Goal: Check status: Check status

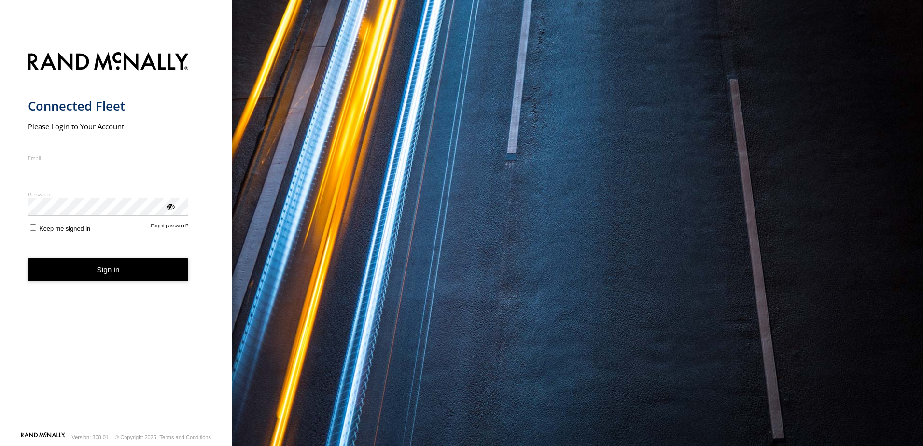
type input "**********"
click at [113, 284] on form "**********" at bounding box center [116, 238] width 176 height 385
click at [106, 271] on button "Sign in" at bounding box center [108, 270] width 161 height 24
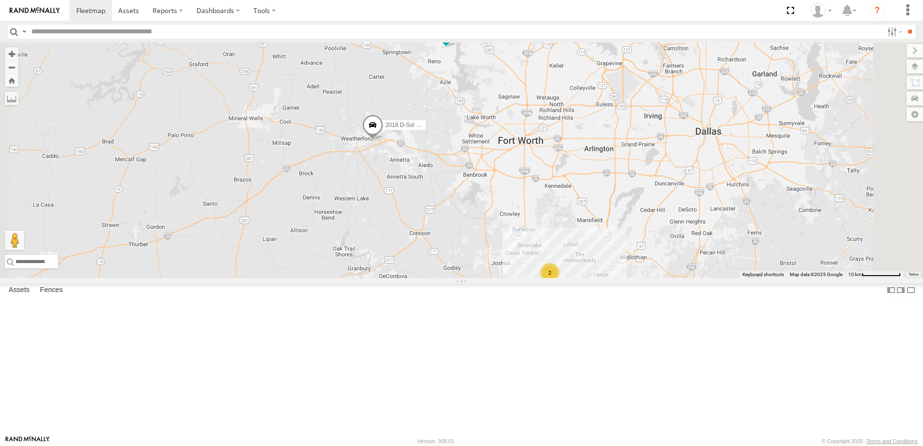
click at [0, 0] on div "2012 D-SOL Welding Truck #3" at bounding box center [0, 0] width 0 height 0
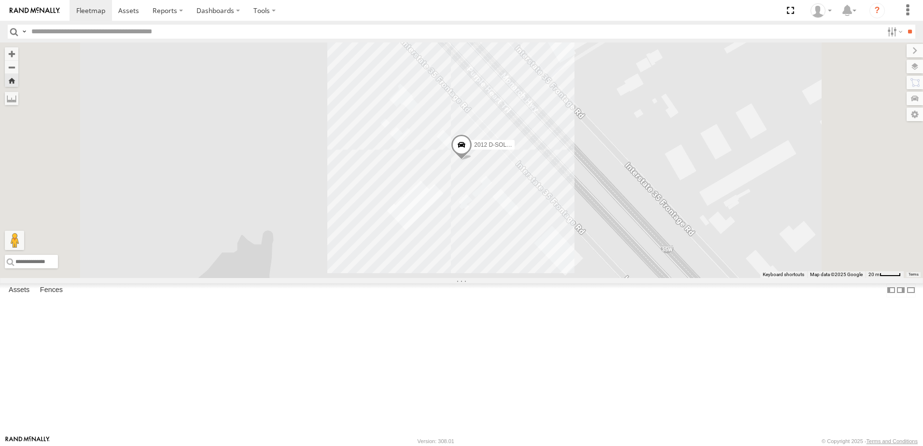
click at [0, 0] on span at bounding box center [0, 0] width 0 height 0
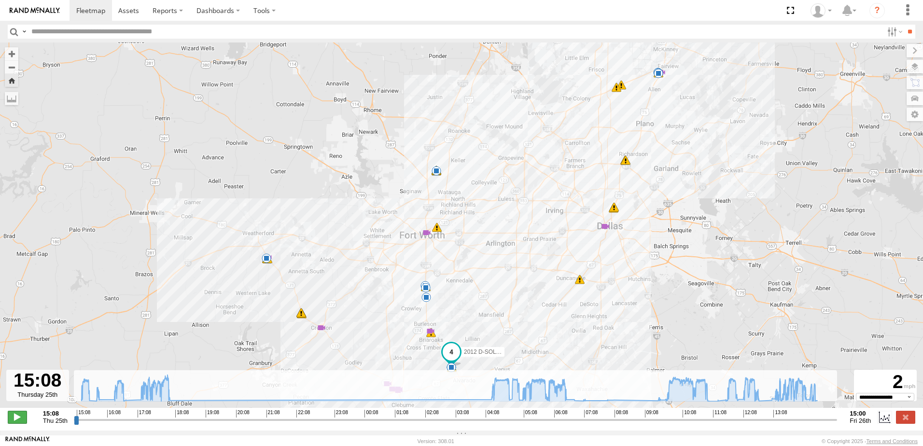
click at [23, 421] on span at bounding box center [17, 417] width 19 height 13
click at [139, 425] on input "range" at bounding box center [456, 419] width 764 height 9
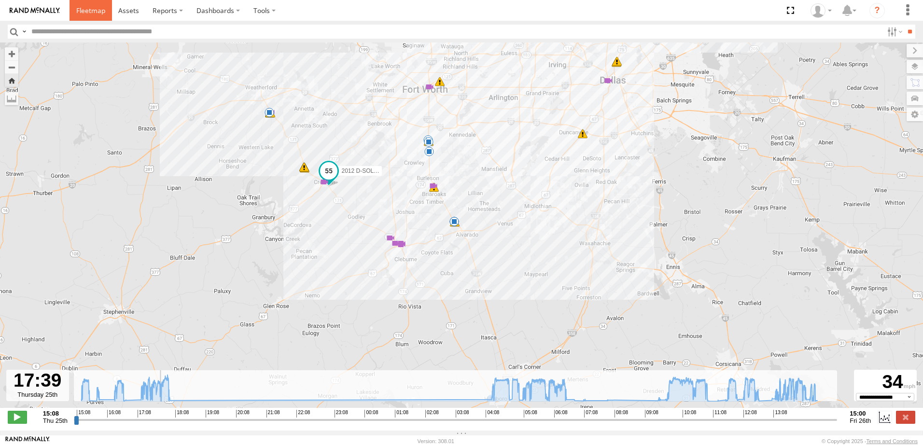
click at [93, 14] on span at bounding box center [90, 10] width 29 height 9
type input "**********"
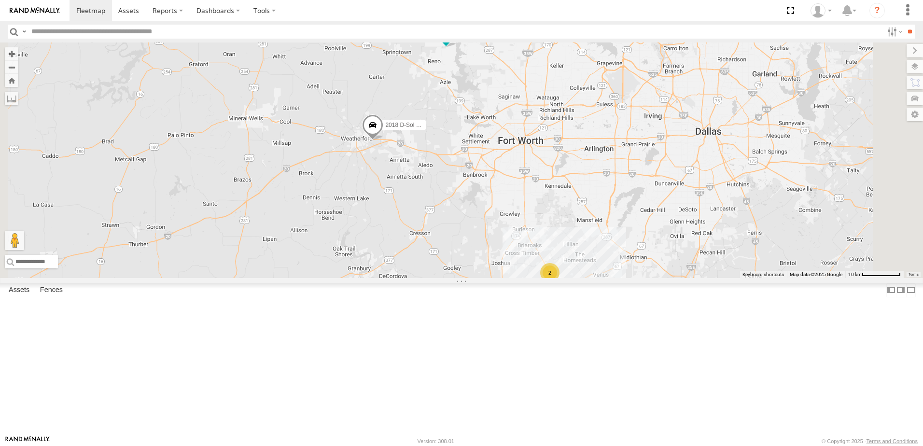
click at [0, 0] on link at bounding box center [0, 0] width 0 height 0
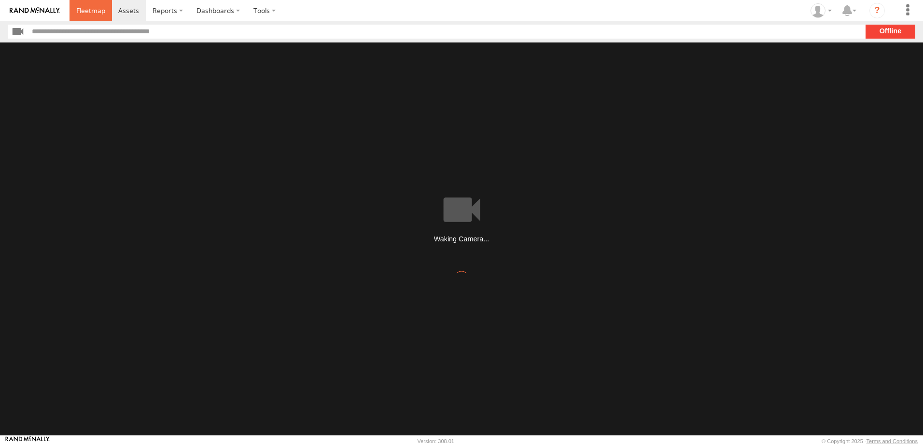
click at [97, 14] on span at bounding box center [90, 10] width 29 height 9
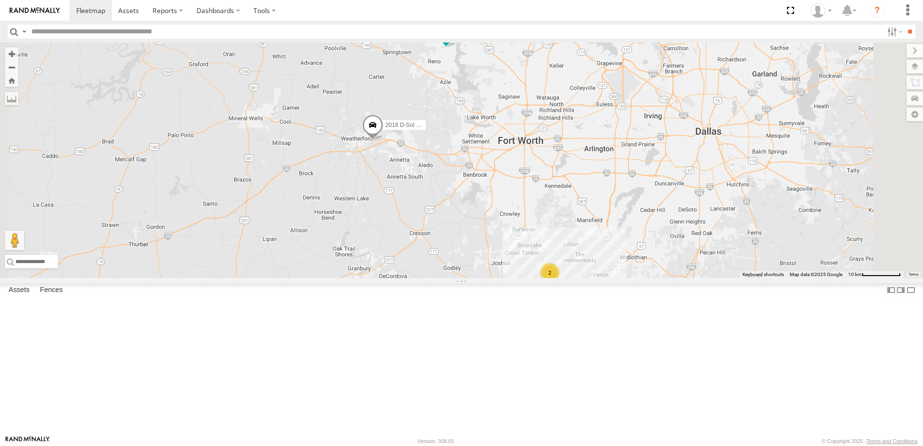
click at [0, 0] on span at bounding box center [0, 0] width 0 height 0
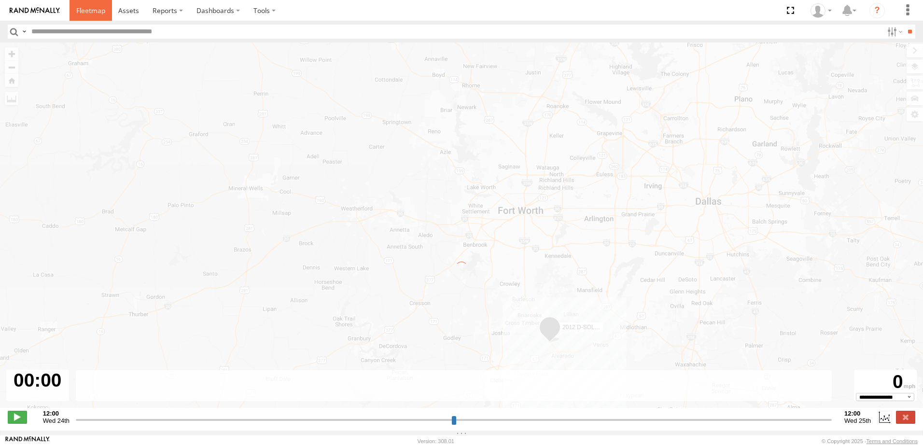
click at [93, 14] on span at bounding box center [90, 10] width 29 height 9
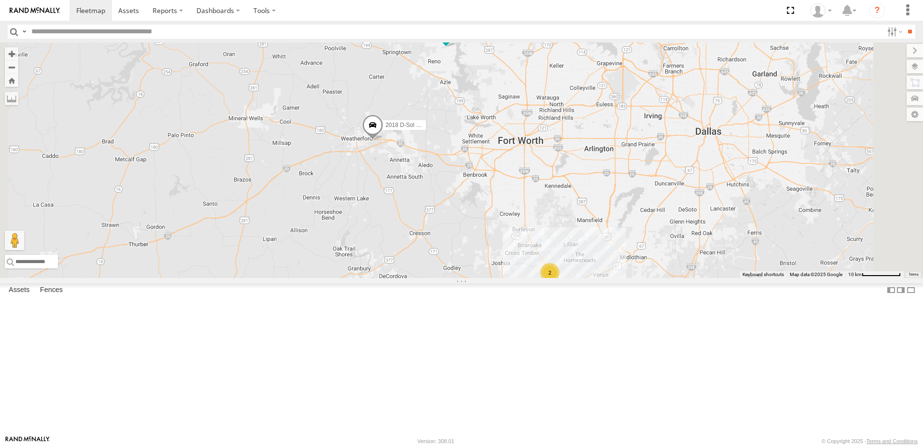
click at [0, 0] on strong "Video" at bounding box center [0, 0] width 0 height 0
click at [0, 0] on div "2012 D-SOL Welding Truck #3" at bounding box center [0, 0] width 0 height 0
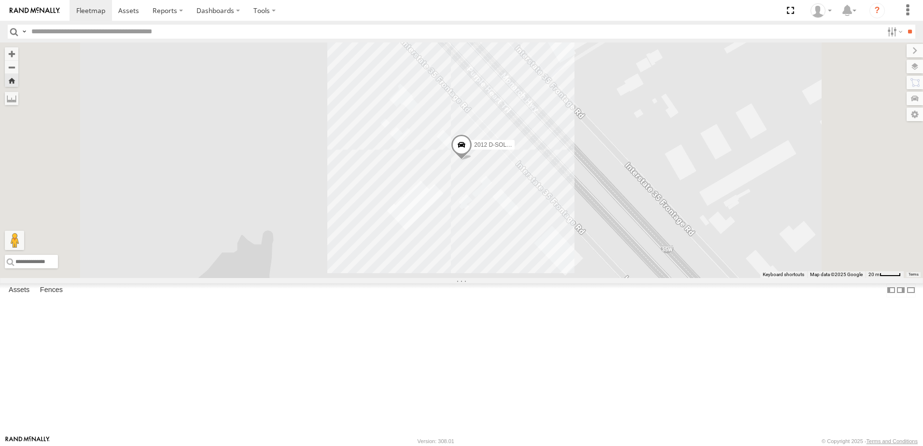
click at [0, 0] on span at bounding box center [0, 0] width 0 height 0
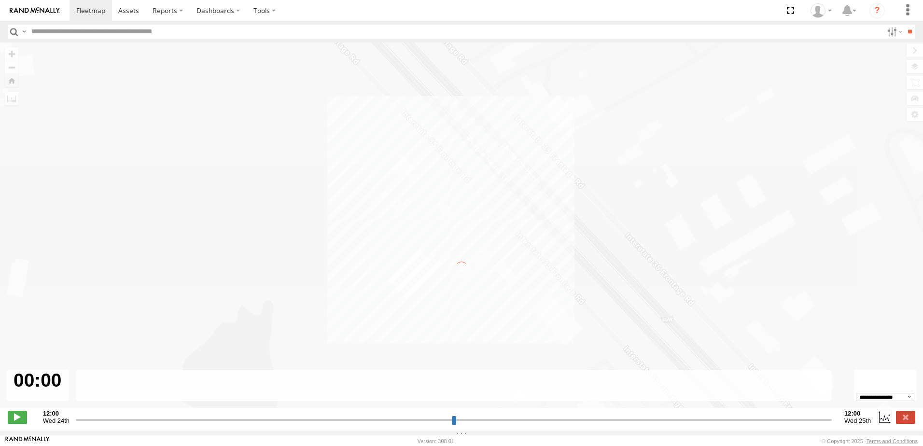
type input "**********"
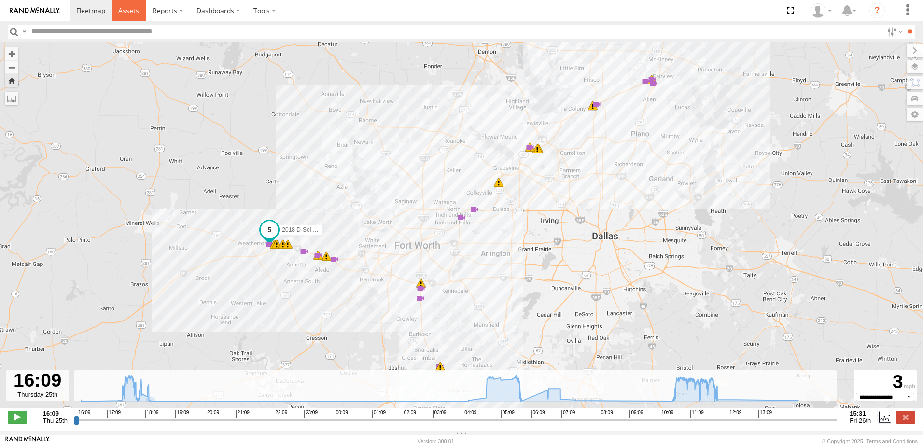
click at [130, 10] on span at bounding box center [128, 10] width 21 height 9
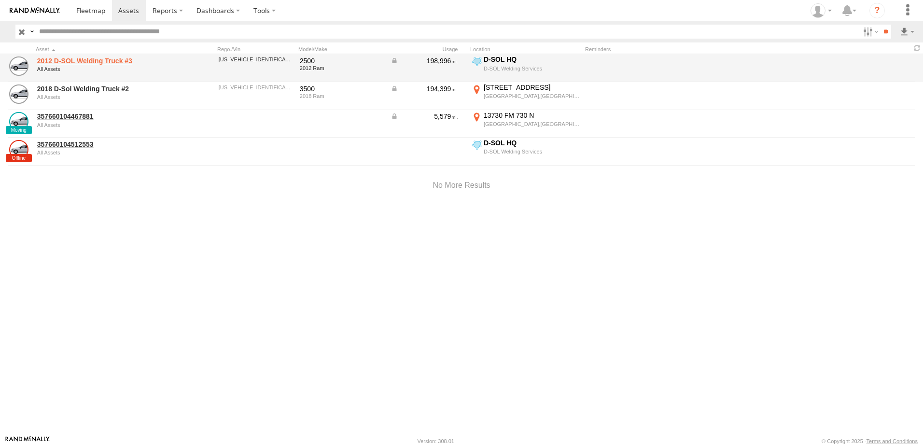
click at [92, 60] on link "2012 D-SOL Welding Truck #3" at bounding box center [103, 61] width 132 height 9
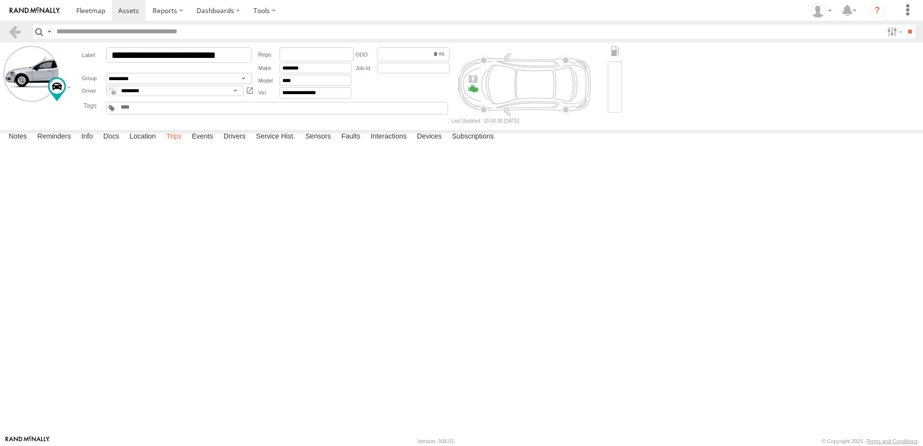
click at [180, 144] on label "Trips" at bounding box center [173, 137] width 25 height 14
click at [92, 16] on link at bounding box center [91, 10] width 42 height 21
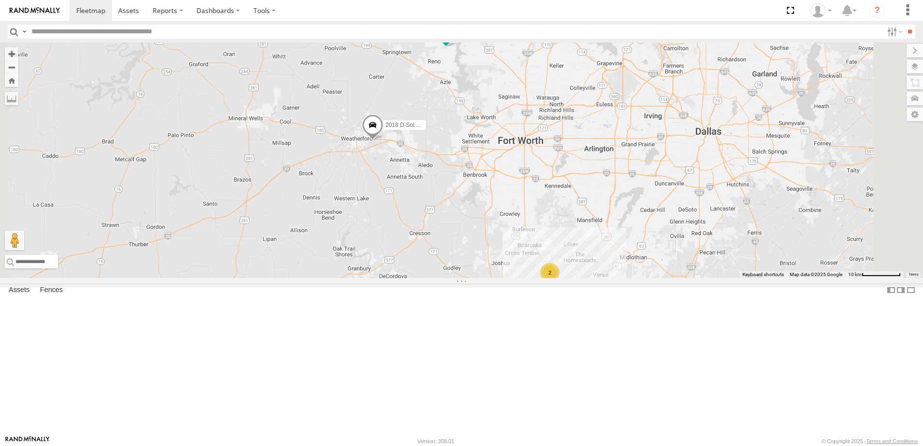
click at [0, 0] on link at bounding box center [0, 0] width 0 height 0
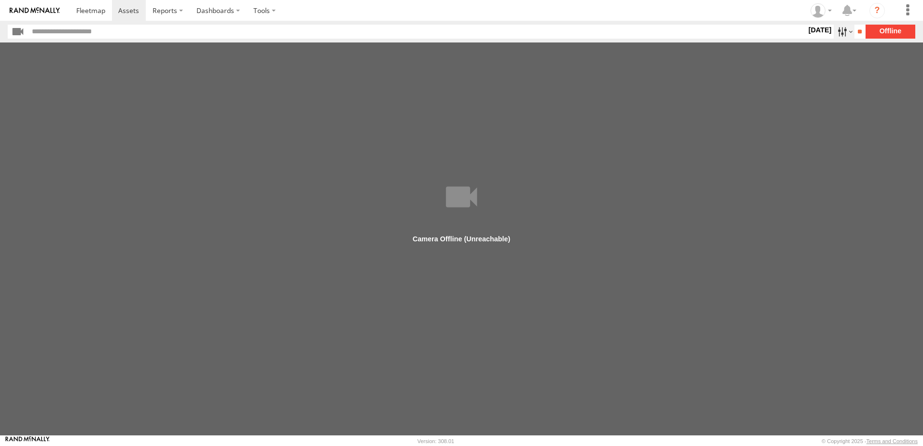
click at [838, 32] on label at bounding box center [844, 32] width 21 height 14
click at [0, 0] on span "[DATE]" at bounding box center [0, 0] width 0 height 0
drag, startPoint x: 748, startPoint y: 135, endPoint x: 504, endPoint y: 132, distance: 243.4
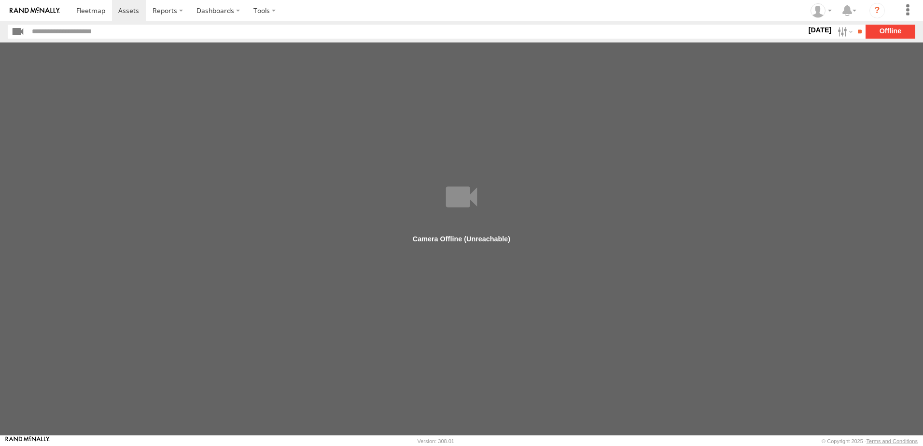
click at [807, 39] on div "[DATE] S M T W T F S S M T" at bounding box center [820, 32] width 27 height 14
click at [128, 11] on span at bounding box center [128, 10] width 21 height 9
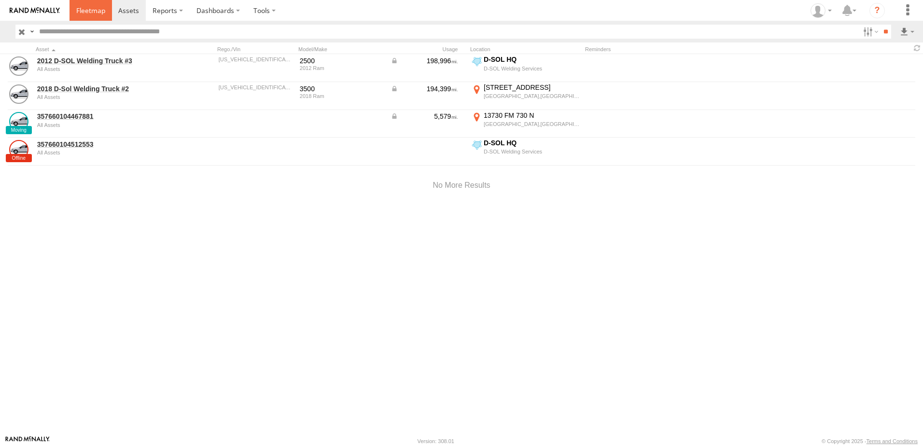
click at [94, 16] on link at bounding box center [91, 10] width 42 height 21
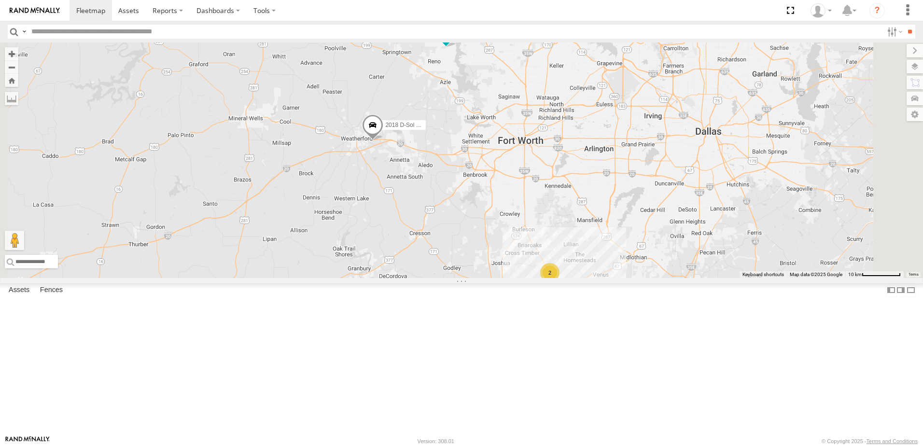
click at [0, 0] on link at bounding box center [0, 0] width 0 height 0
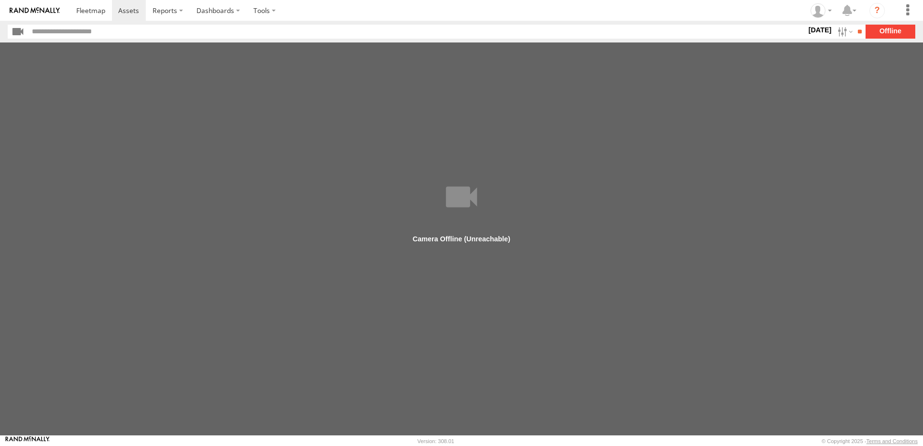
click at [878, 29] on section "26 Sep 25 S M T W T F S S M T W" at bounding box center [462, 32] width 908 height 14
click at [67, 31] on input "text" at bounding box center [417, 32] width 778 height 14
click at [87, 13] on span at bounding box center [90, 10] width 29 height 9
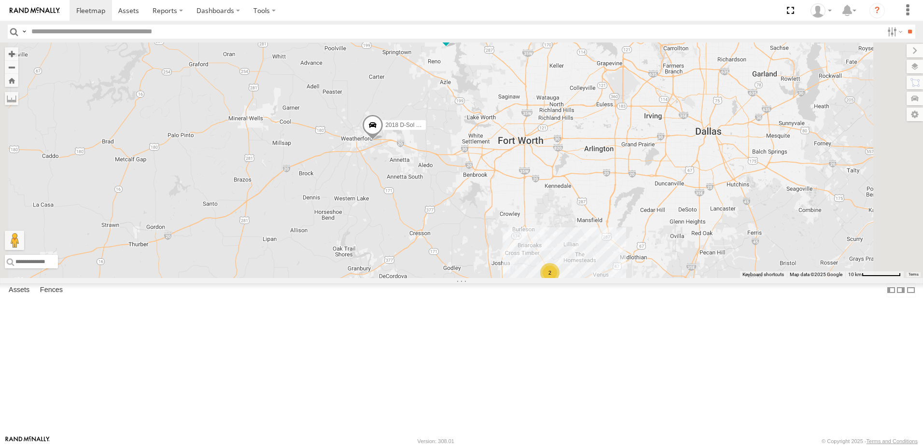
click at [507, 36] on span "357660104467881" at bounding box center [483, 32] width 48 height 7
click at [481, 21] on link at bounding box center [463, 16] width 37 height 9
click at [560, 283] on div "2" at bounding box center [549, 272] width 19 height 19
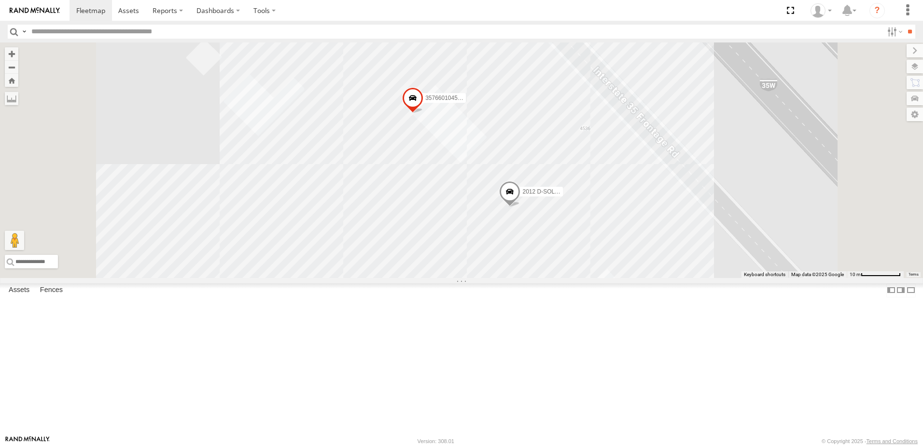
click at [601, 196] on span "2012 D-SOL Welding Truck #3" at bounding box center [562, 192] width 78 height 7
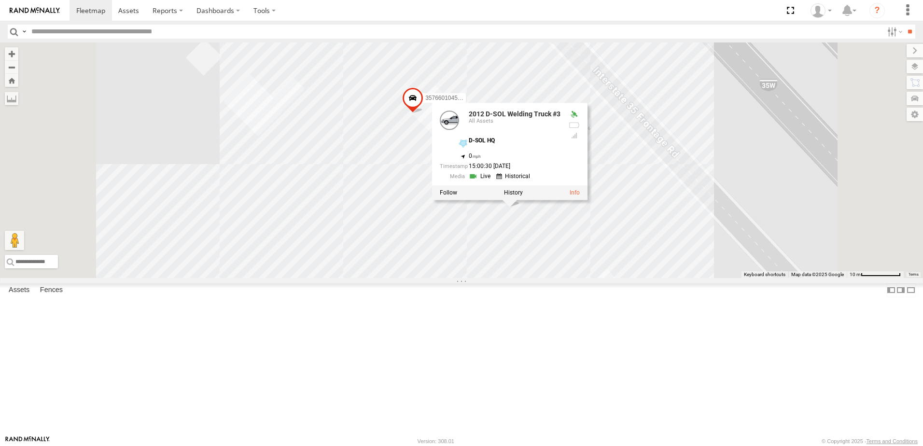
click at [533, 181] on link at bounding box center [514, 176] width 37 height 9
